Goal: Find specific page/section

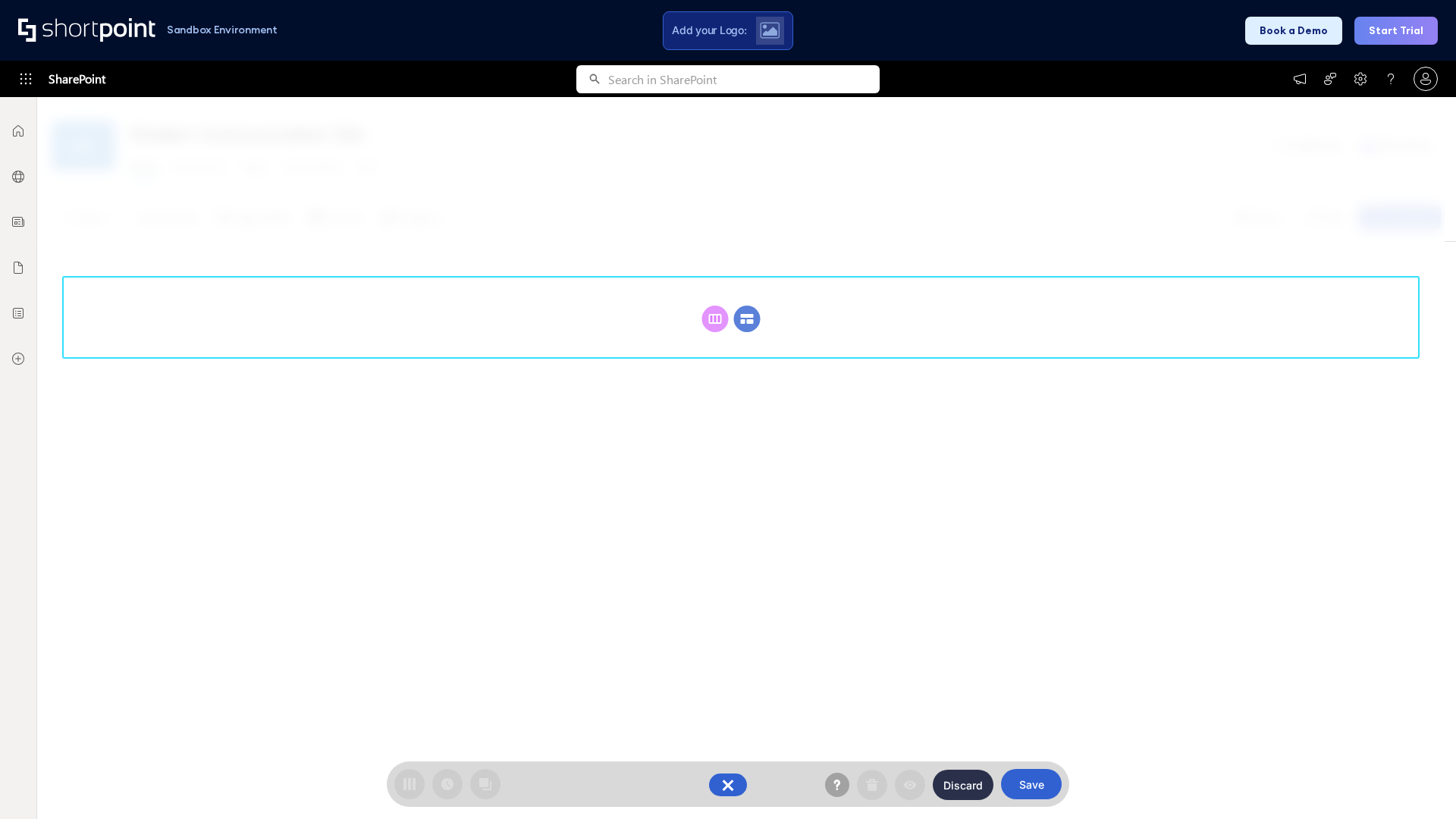
click at [747, 305] on circle at bounding box center [747, 318] width 26 height 26
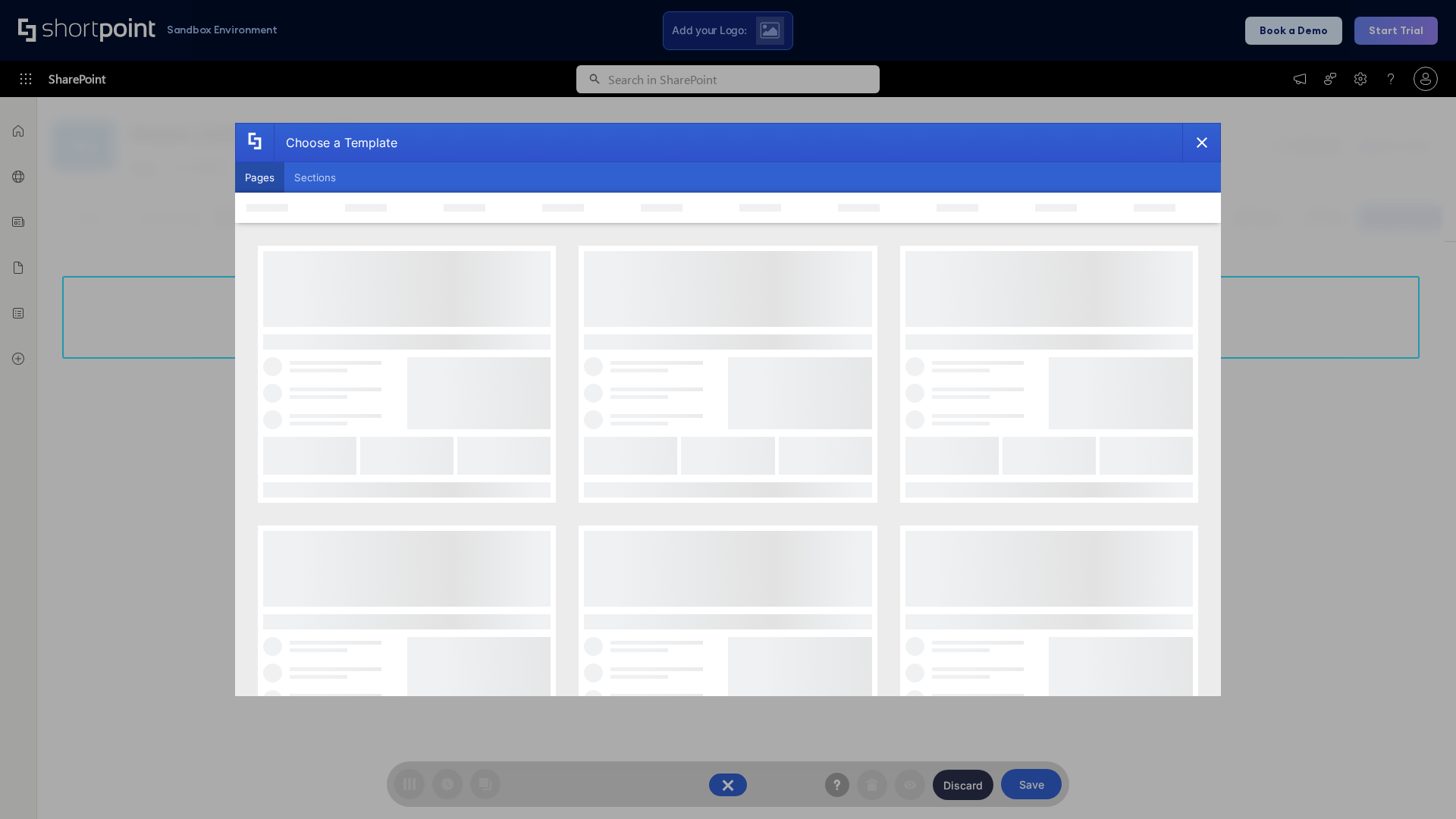
scroll to position [208, 0]
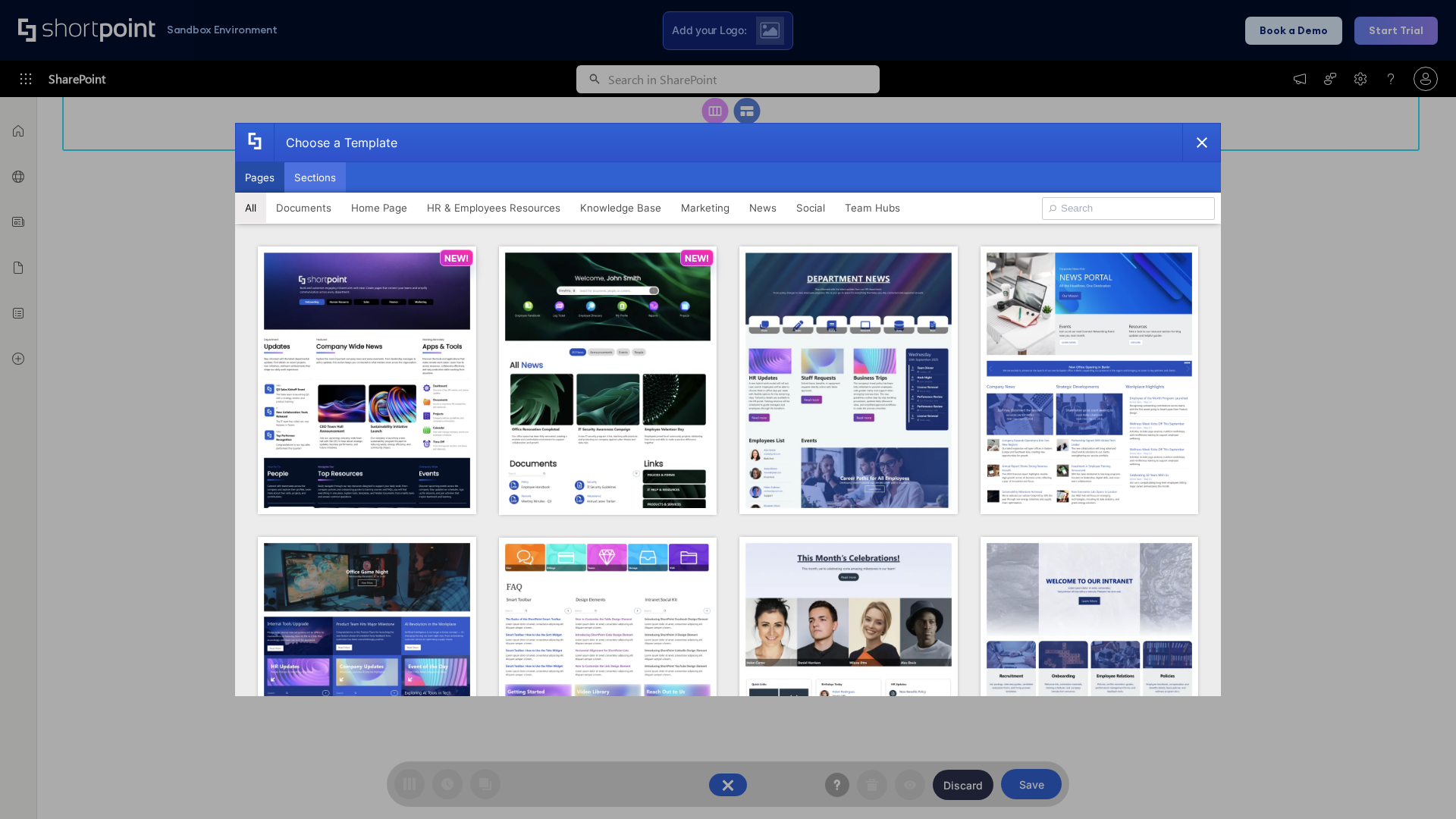
click at [314, 177] on button "Sections" at bounding box center [315, 177] width 61 height 31
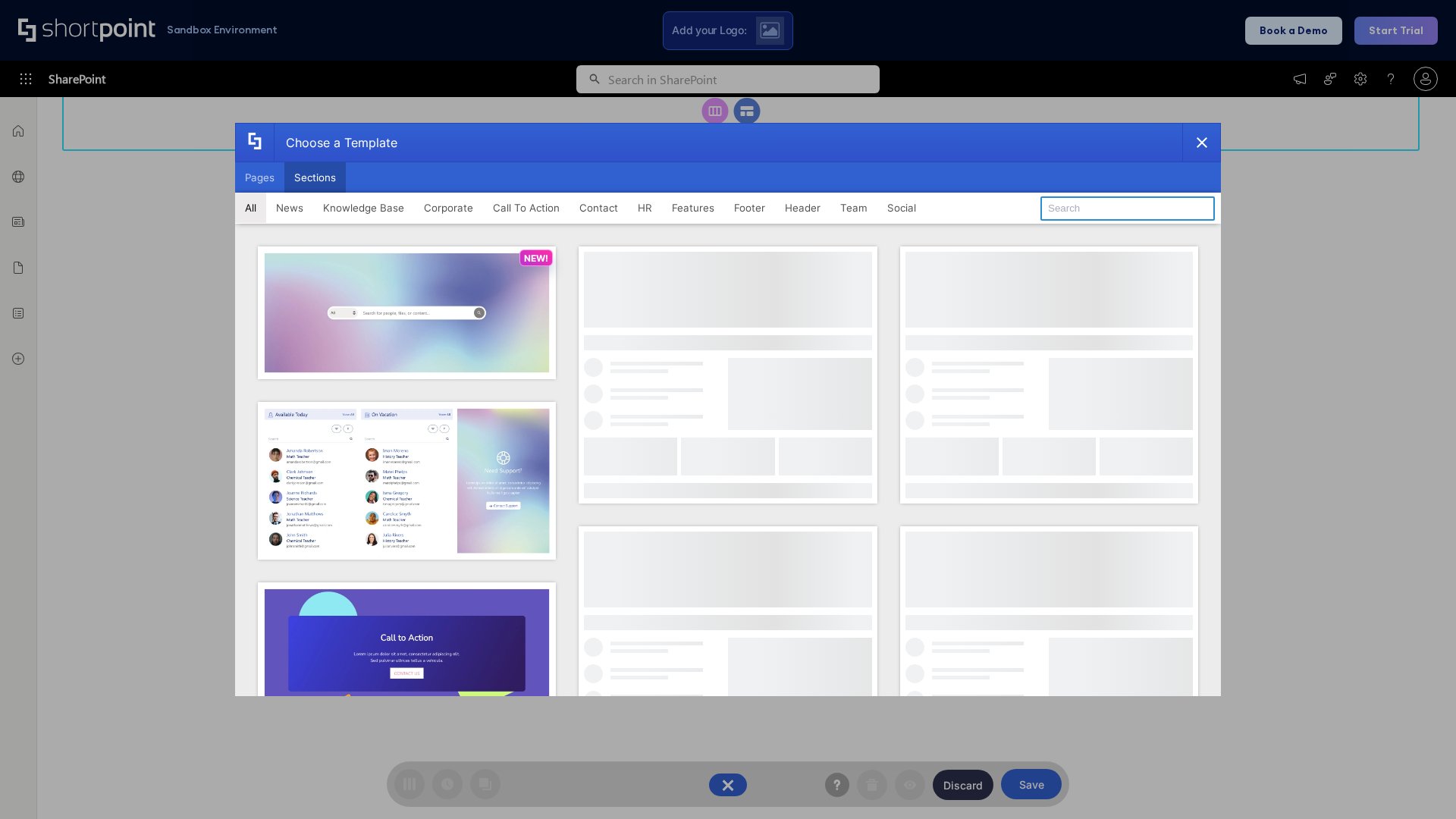
type input "Header 2"
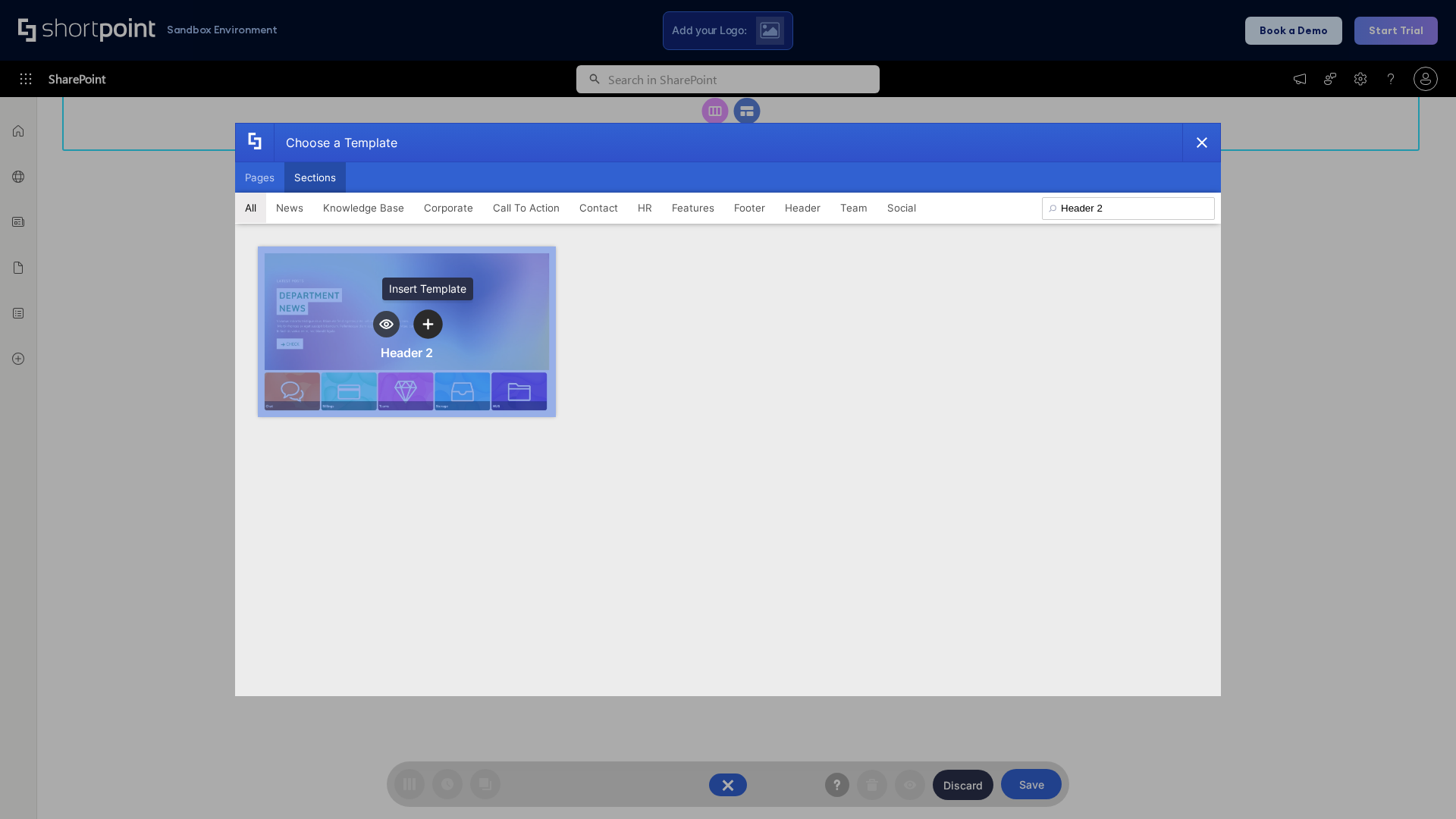
click at [428, 323] on icon "template selector" at bounding box center [428, 323] width 11 height 11
